Goal: Transaction & Acquisition: Purchase product/service

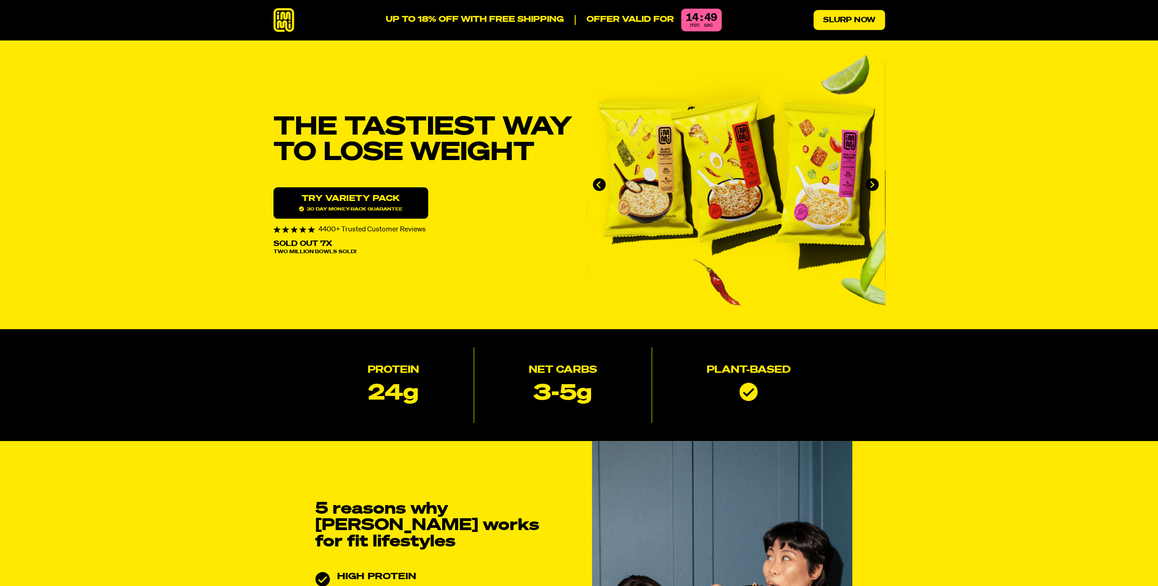
click at [850, 18] on link "Slurp Now" at bounding box center [848, 20] width 71 height 20
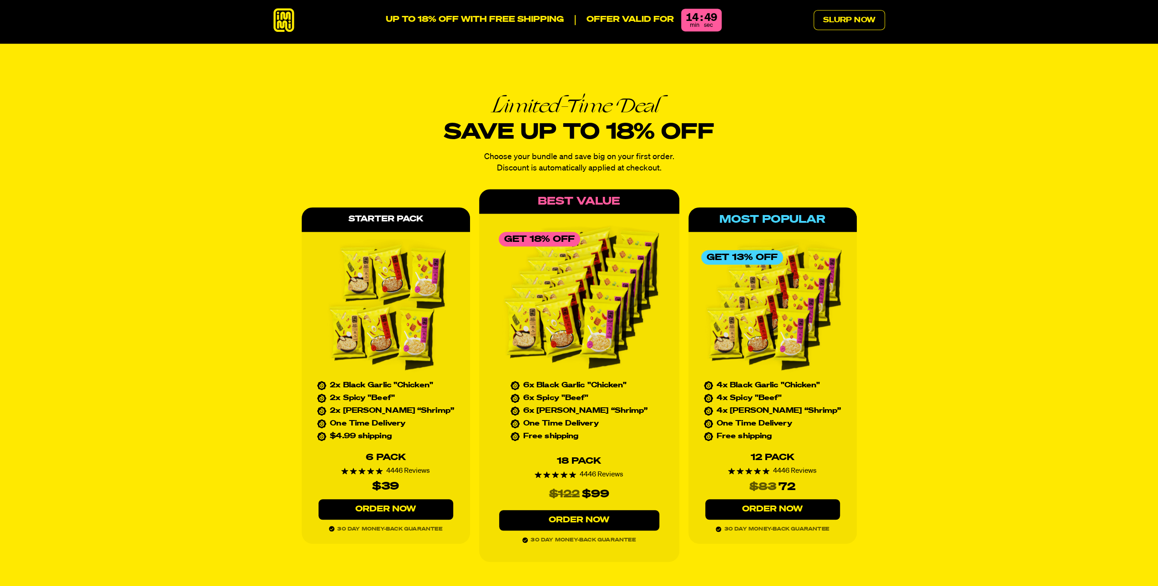
scroll to position [4189, 0]
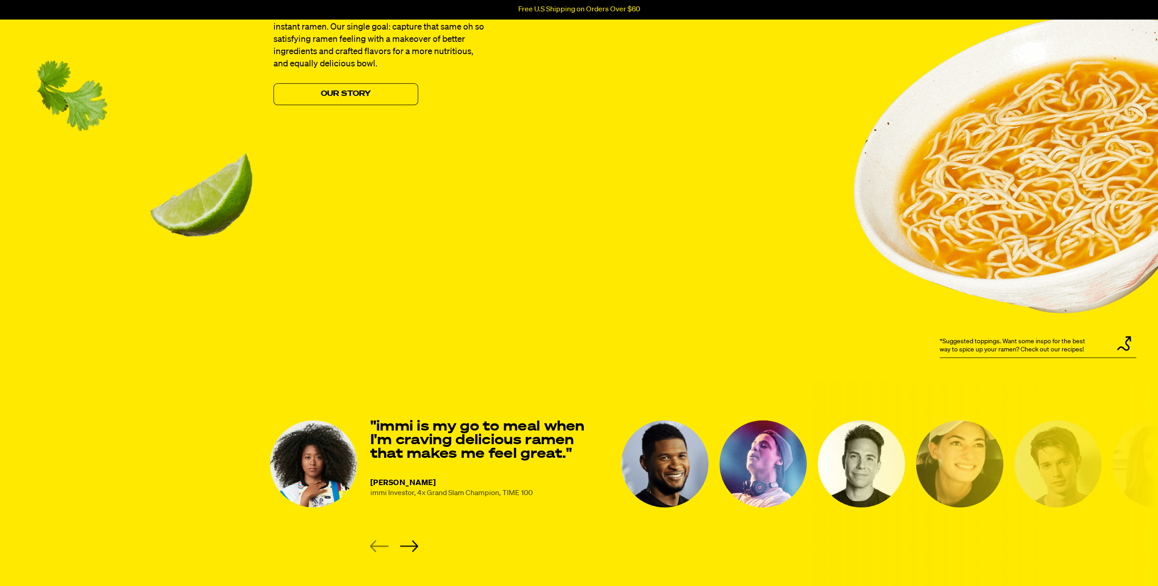
scroll to position [1046, 0]
